Goal: Navigation & Orientation: Find specific page/section

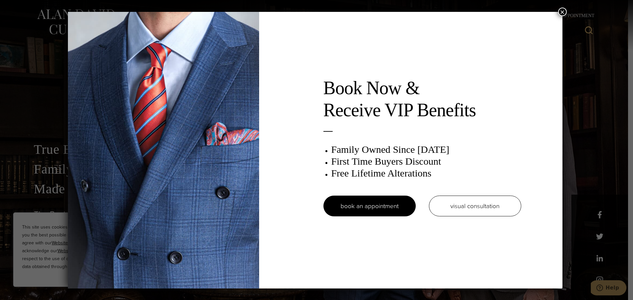
click at [562, 10] on button "×" at bounding box center [562, 12] width 9 height 9
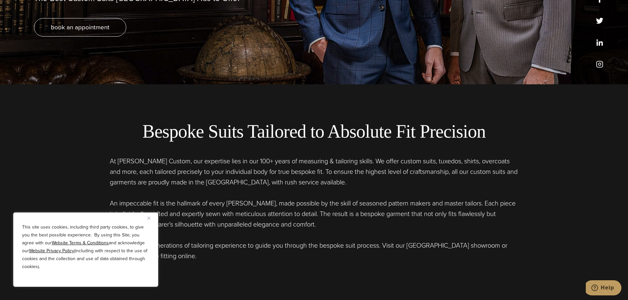
scroll to position [231, 0]
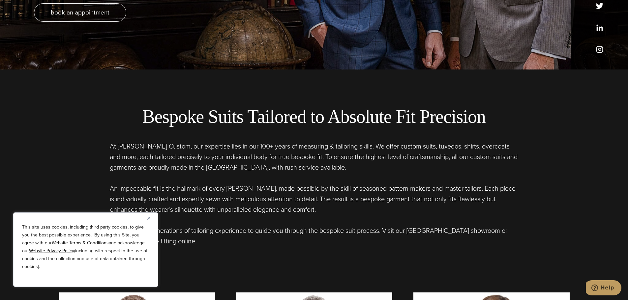
click at [147, 218] on div "This site uses cookies, including third party cookies, to give you the best pos…" at bounding box center [85, 250] width 145 height 74
click at [148, 219] on img "Close" at bounding box center [148, 218] width 3 height 3
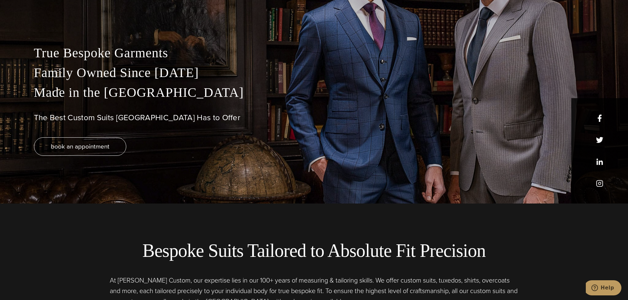
scroll to position [0, 0]
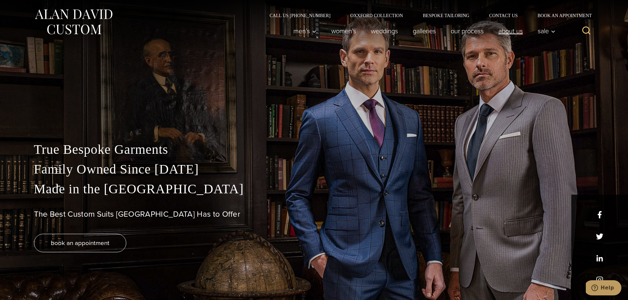
click at [521, 29] on link "About Us" at bounding box center [510, 30] width 39 height 13
